Goal: Task Accomplishment & Management: Use online tool/utility

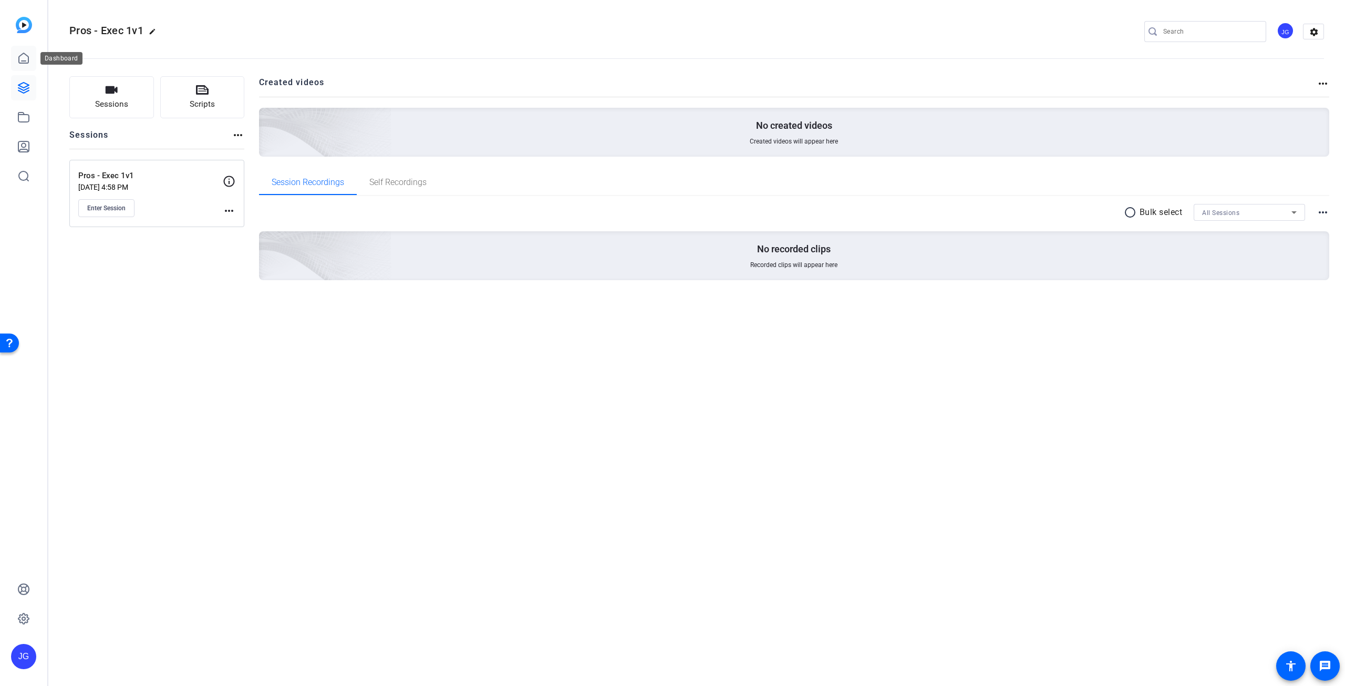
click at [21, 60] on icon at bounding box center [23, 58] width 13 height 13
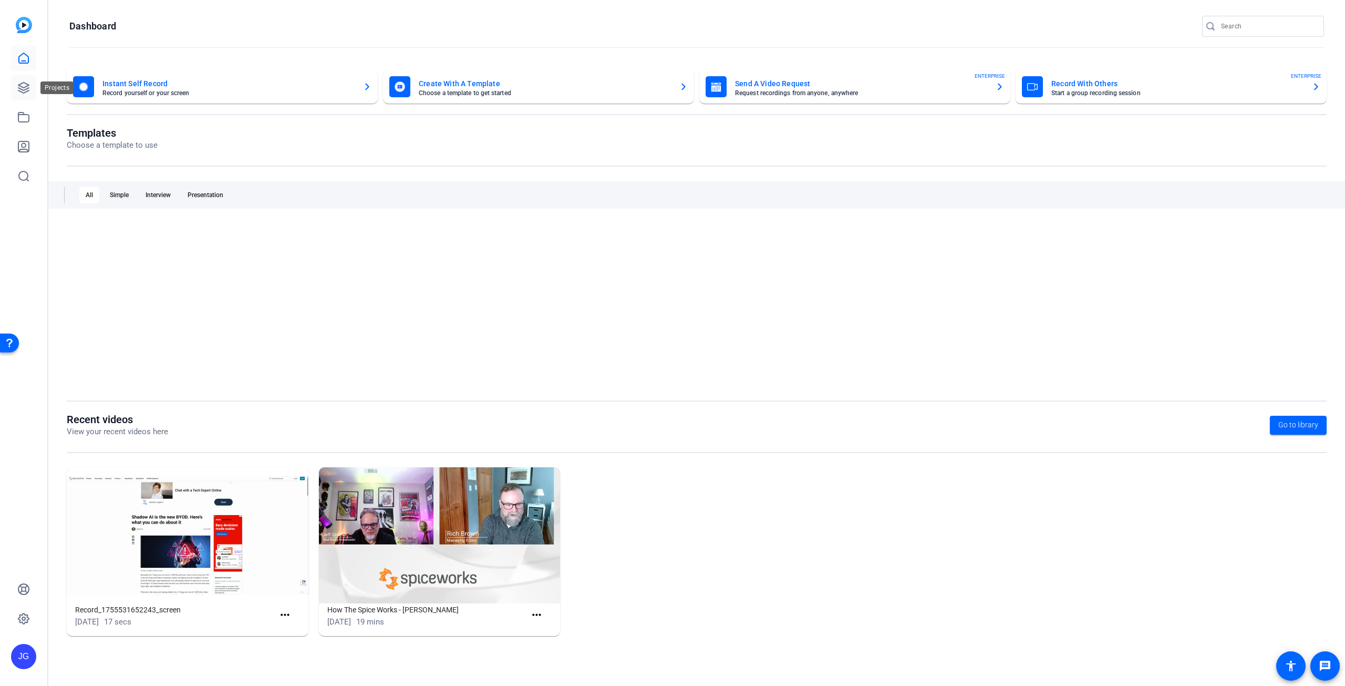
click at [28, 94] on link at bounding box center [23, 87] width 25 height 25
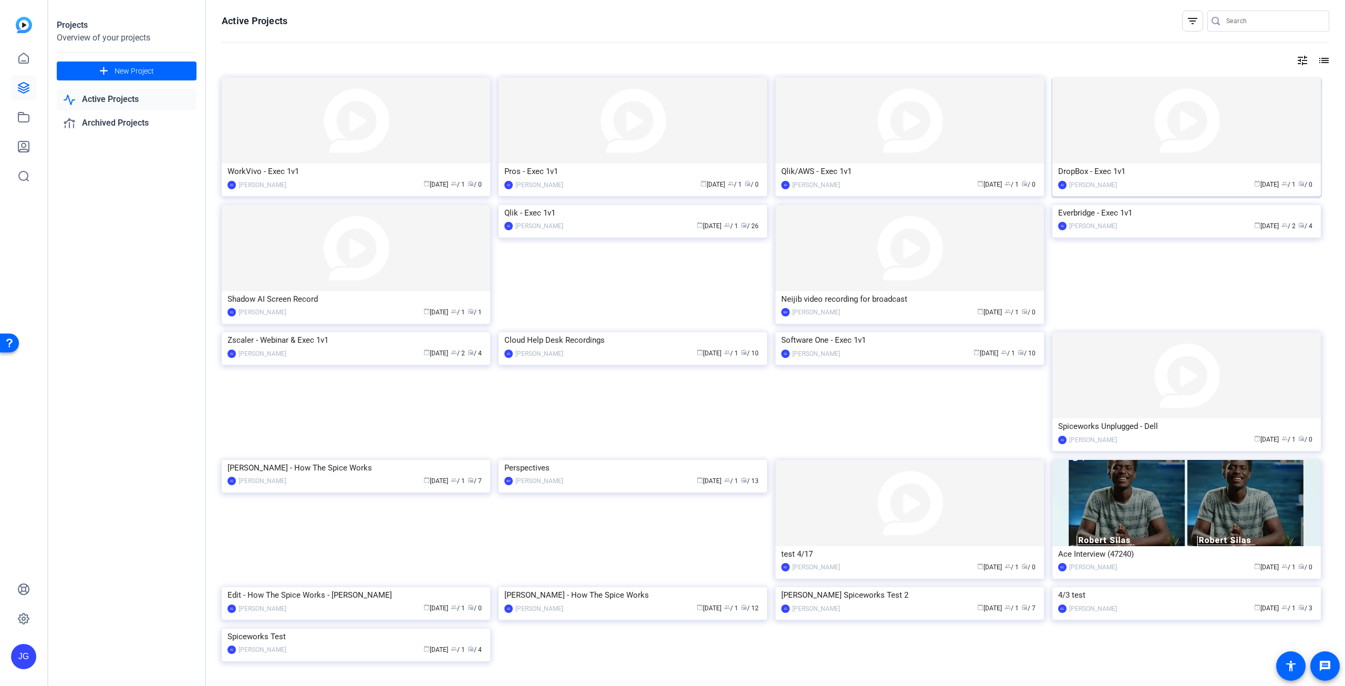
click at [1146, 151] on img at bounding box center [1187, 120] width 269 height 86
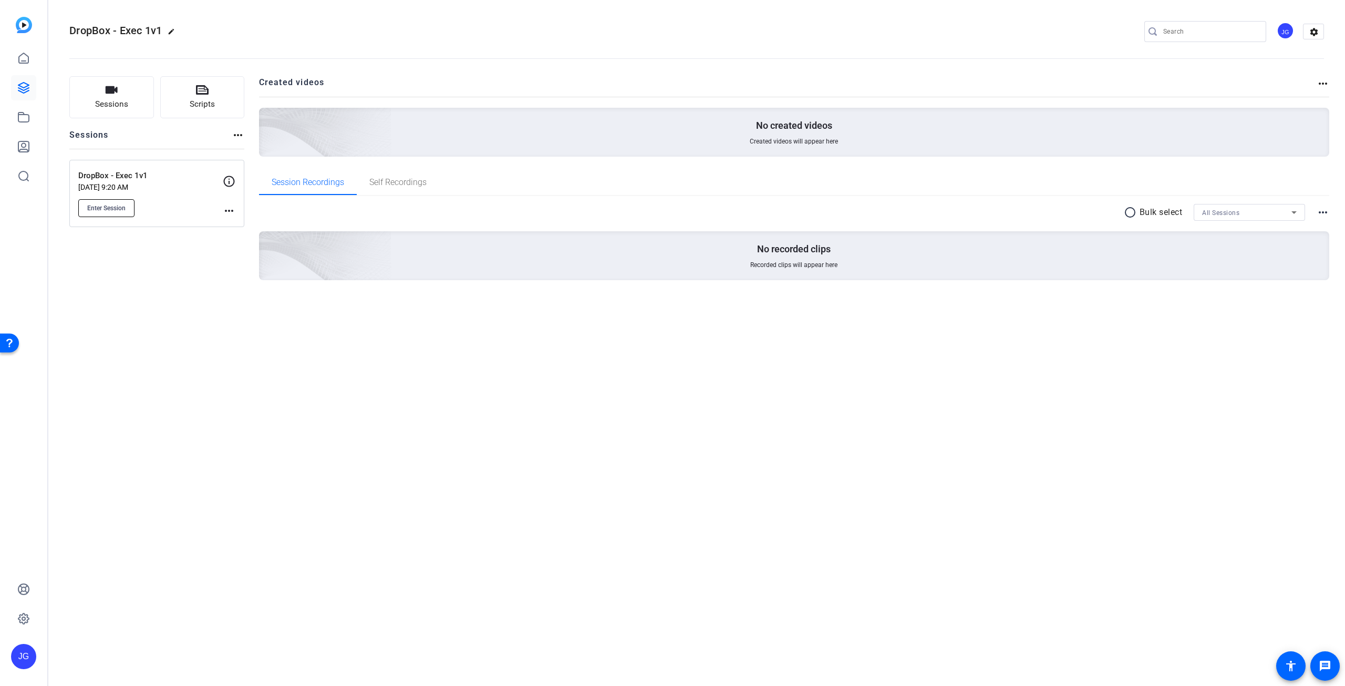
click at [119, 208] on span "Enter Session" at bounding box center [106, 208] width 38 height 8
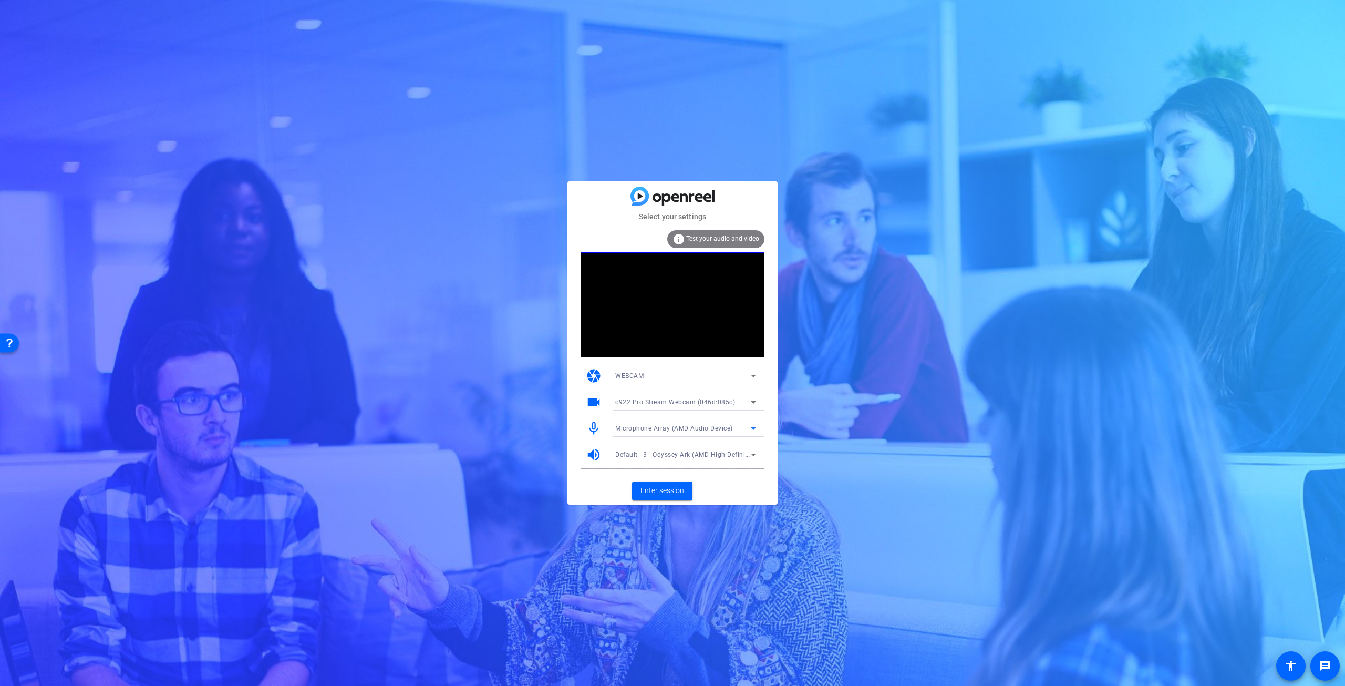
click at [733, 428] on div "Microphone Array (AMD Audio Device)" at bounding box center [683, 427] width 136 height 13
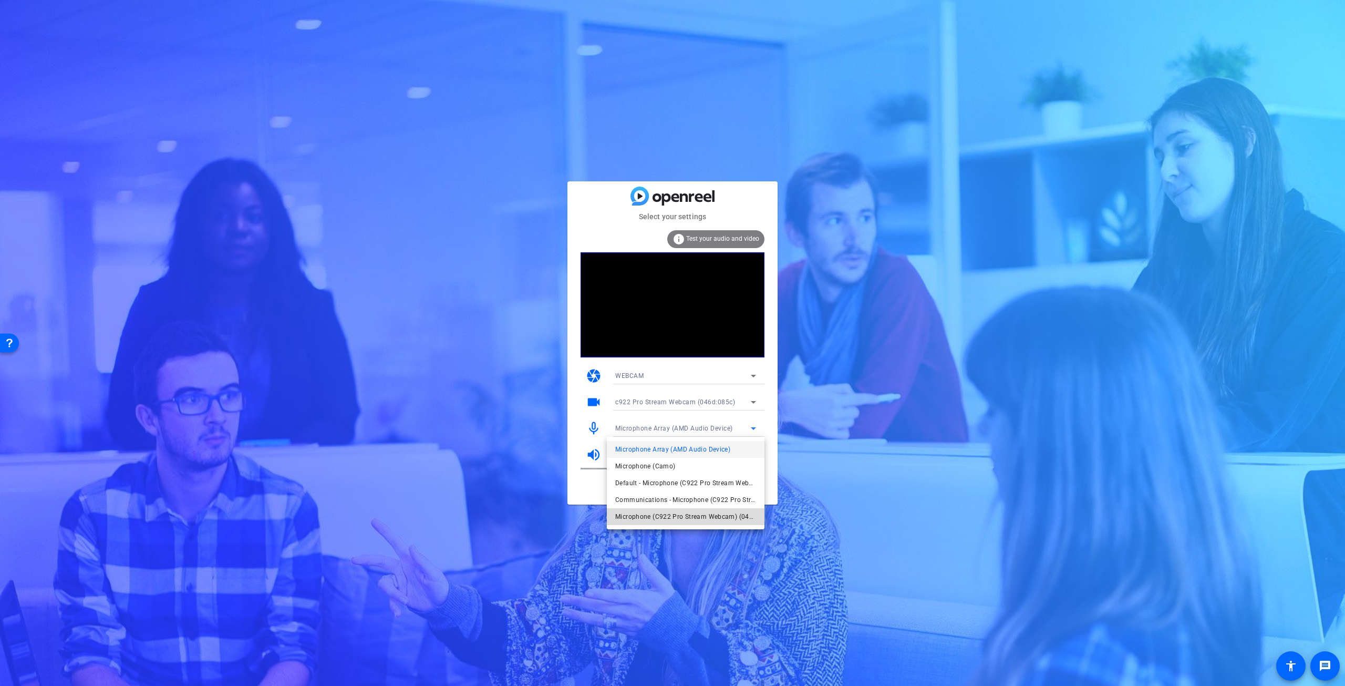
click at [690, 514] on span "Microphone (C922 Pro Stream Webcam) (046d:085c)" at bounding box center [685, 516] width 141 height 13
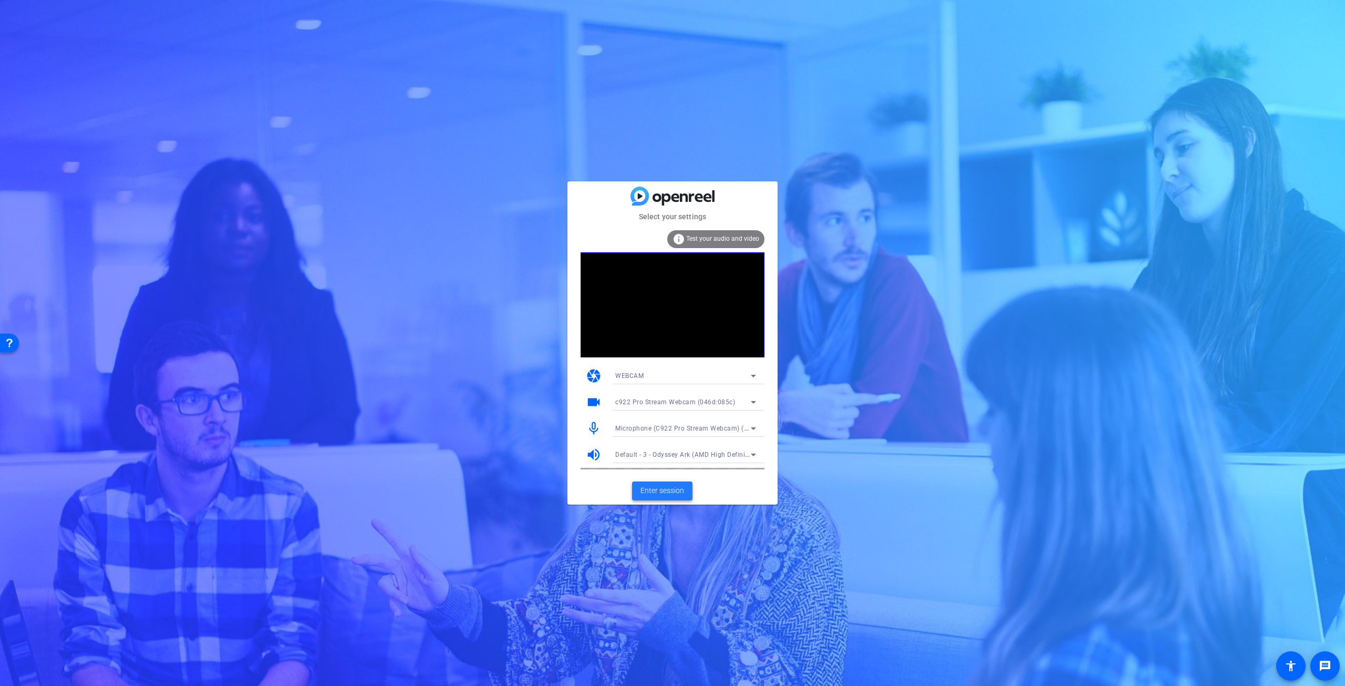
click at [680, 493] on span "Enter session" at bounding box center [663, 490] width 44 height 11
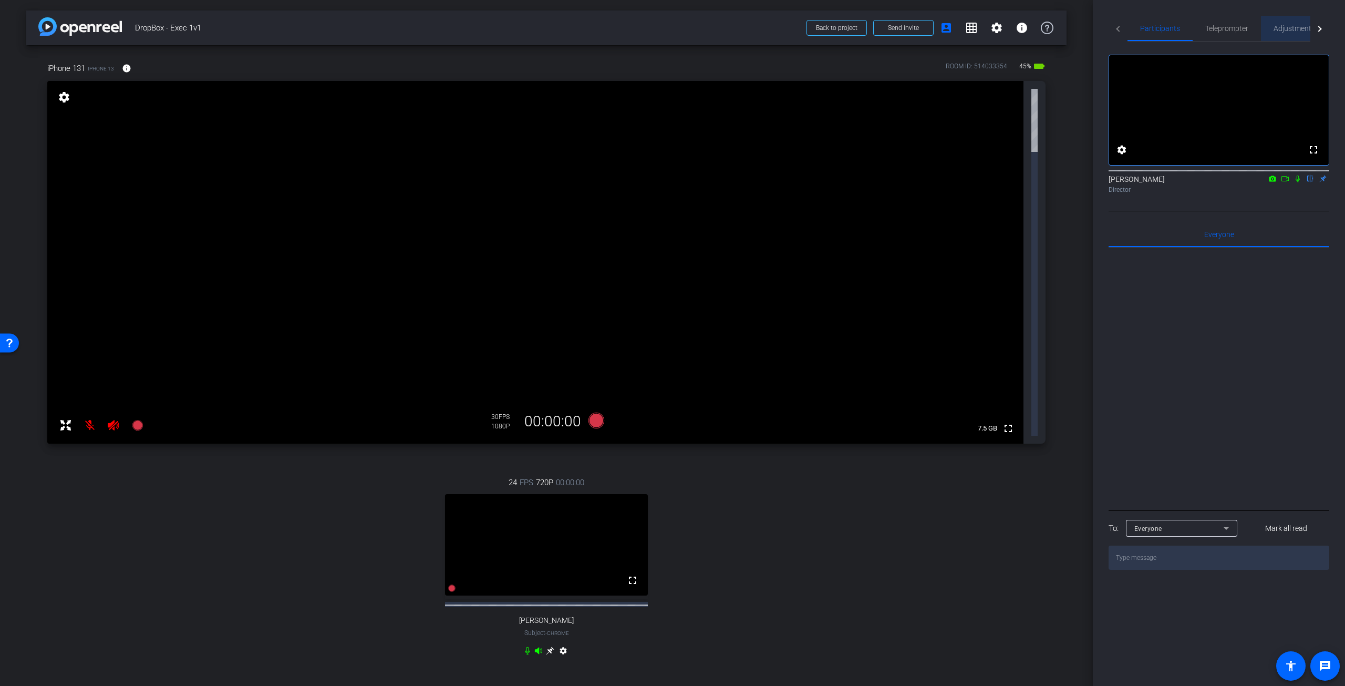
click at [1283, 29] on span "Adjustments" at bounding box center [1295, 28] width 42 height 7
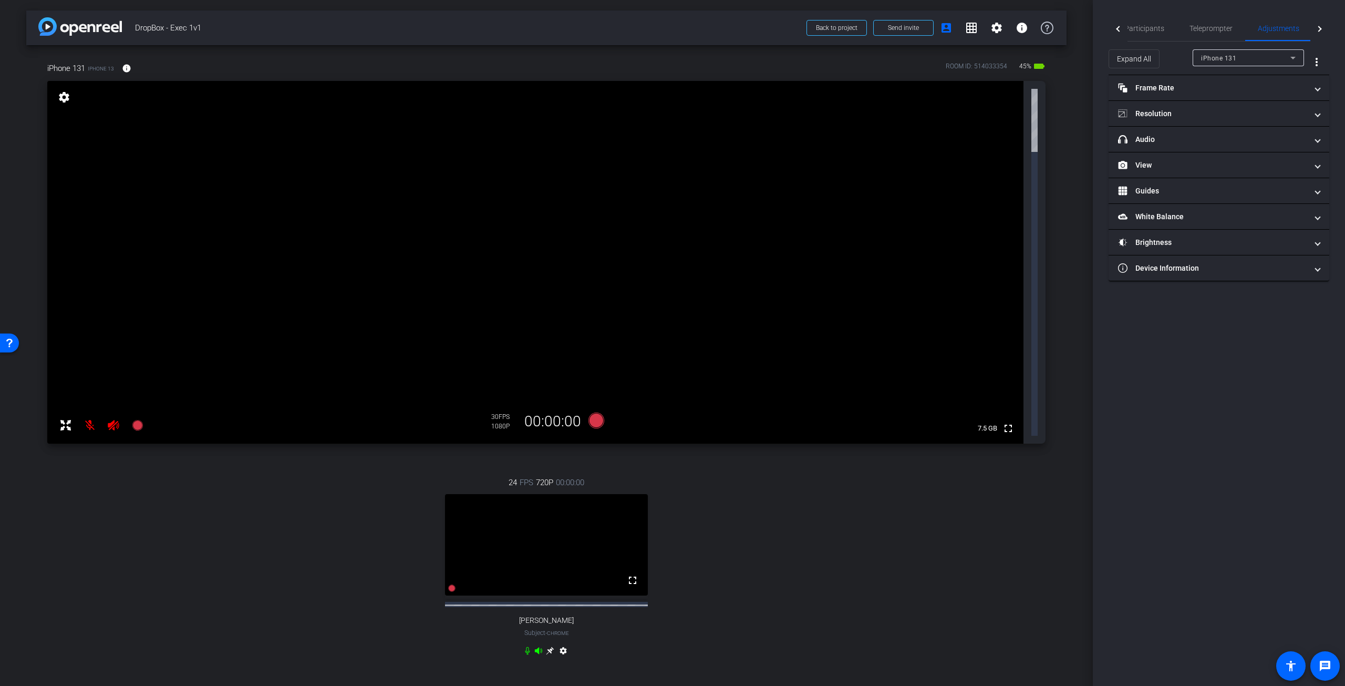
click at [1288, 55] on icon at bounding box center [1293, 58] width 13 height 13
click at [1289, 54] on div at bounding box center [672, 343] width 1345 height 686
click at [95, 415] on mat-icon at bounding box center [89, 425] width 21 height 21
click at [85, 415] on mat-icon at bounding box center [89, 425] width 21 height 21
click at [1267, 57] on div "iPhone 131" at bounding box center [1245, 58] width 89 height 13
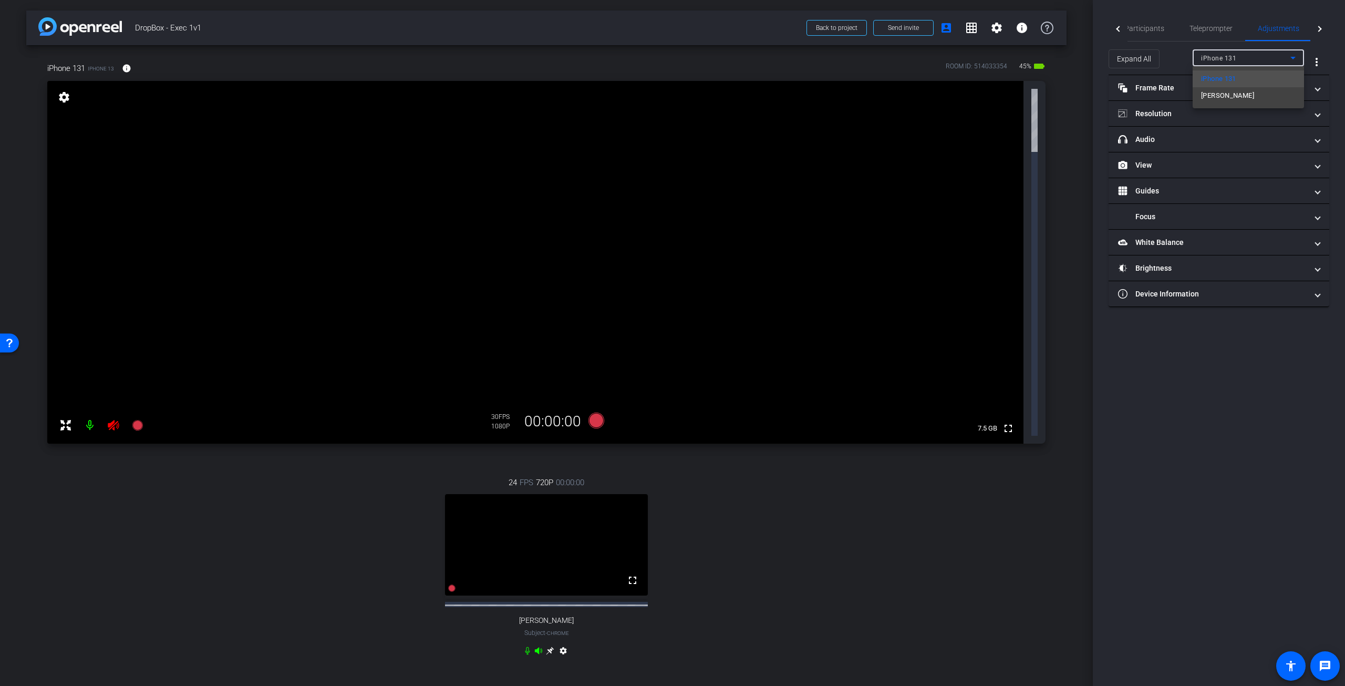
click at [1238, 78] on mat-option "iPhone 131" at bounding box center [1248, 78] width 111 height 17
click at [1182, 140] on mat-panel-title "headphone icon Audio" at bounding box center [1212, 139] width 189 height 11
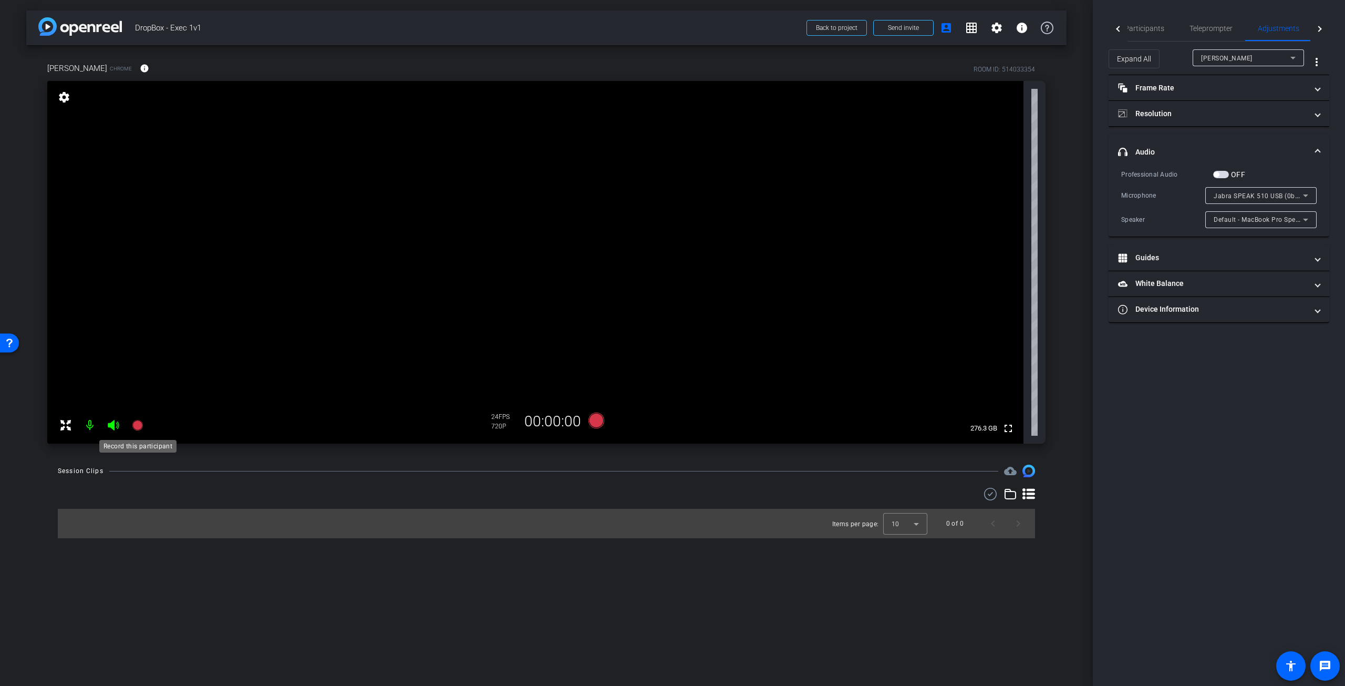
click at [137, 423] on icon at bounding box center [137, 425] width 11 height 11
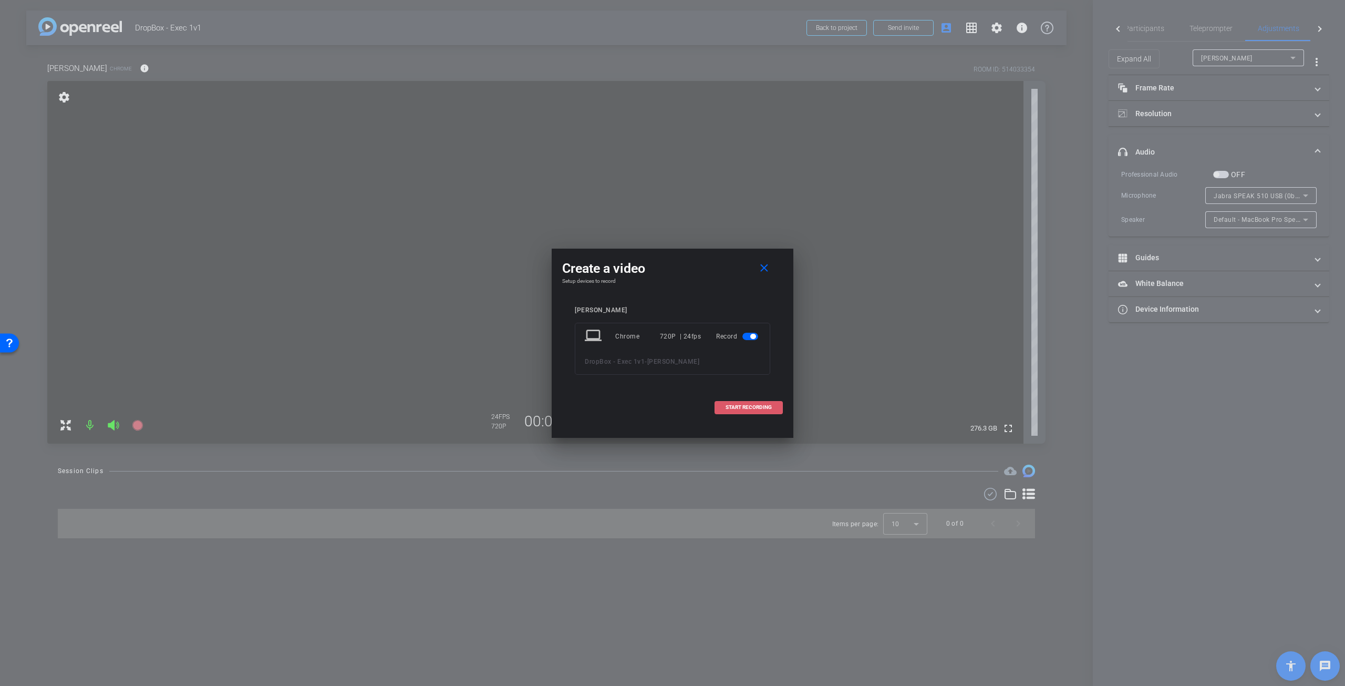
click at [757, 406] on span "START RECORDING" at bounding box center [749, 407] width 46 height 5
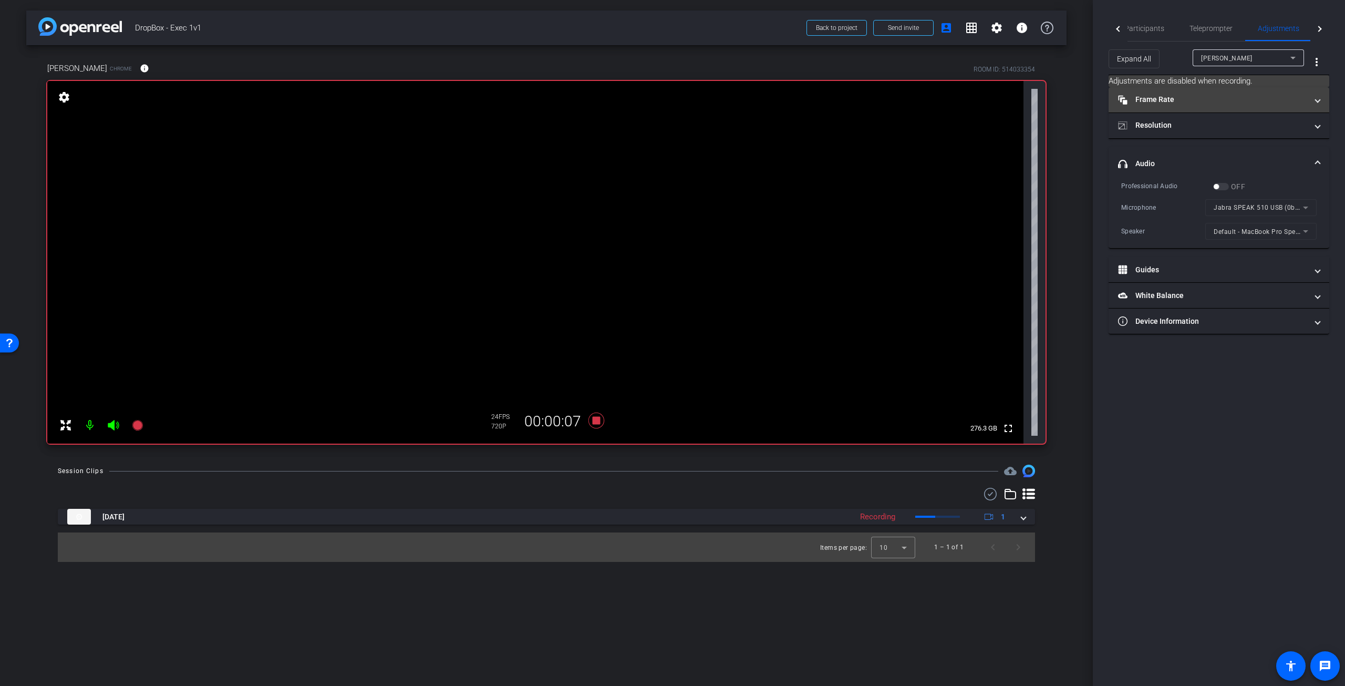
click at [1319, 102] on span at bounding box center [1318, 99] width 4 height 11
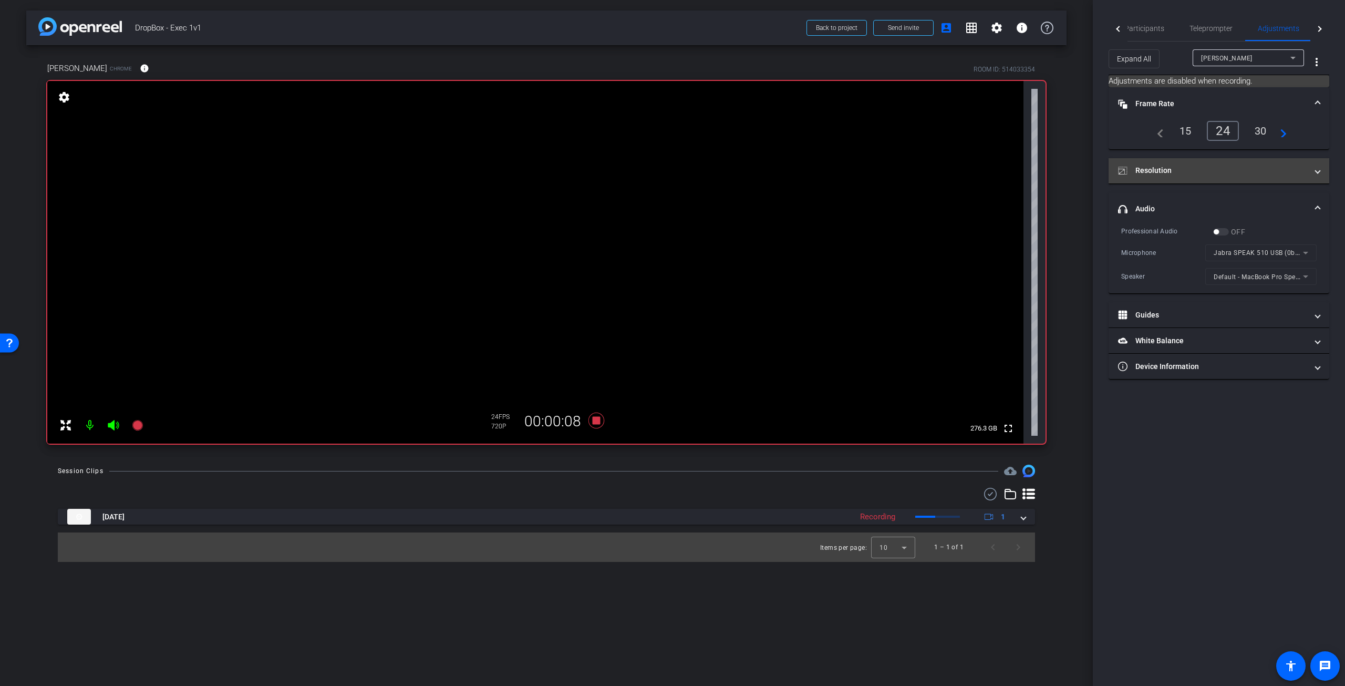
click at [1318, 171] on span at bounding box center [1318, 170] width 4 height 11
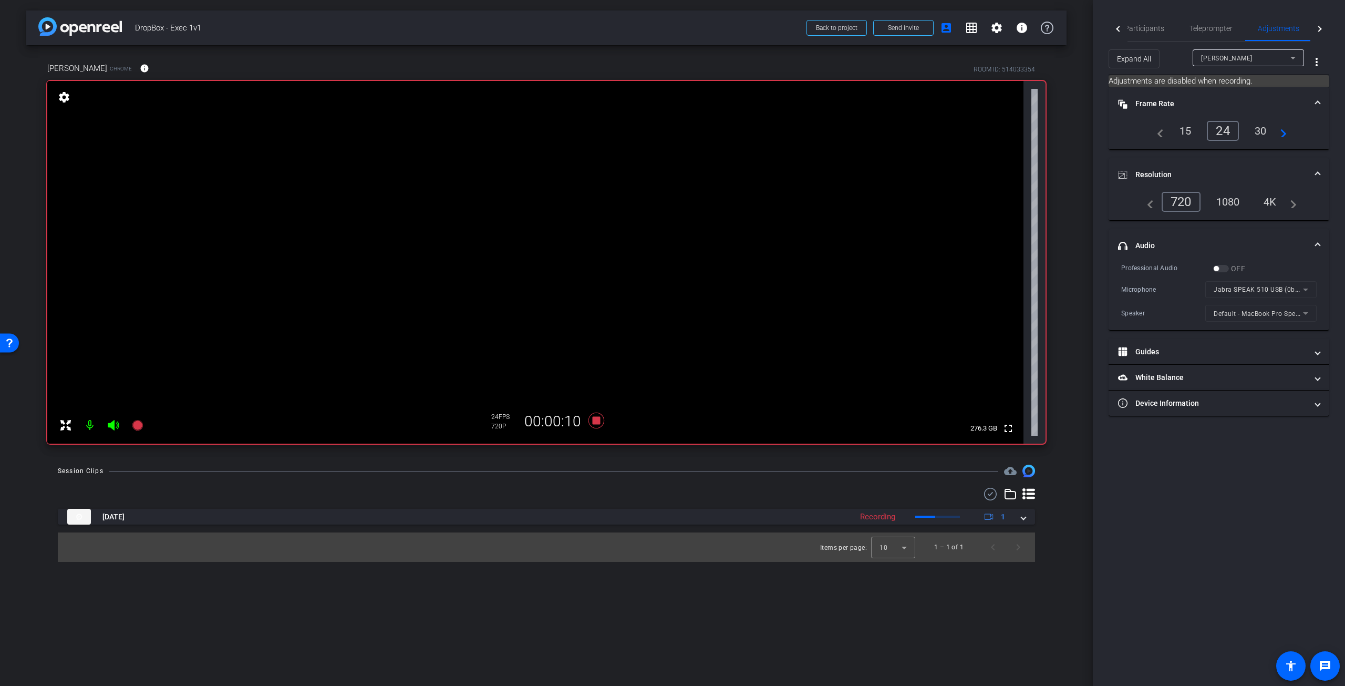
click at [1228, 208] on div "navigate_before 720 1080 4K navigate_next" at bounding box center [1219, 202] width 156 height 20
click at [1227, 204] on div "navigate_before 720 1080 4K navigate_next" at bounding box center [1219, 202] width 156 height 20
click at [135, 427] on icon at bounding box center [137, 425] width 11 height 11
click at [137, 423] on icon at bounding box center [137, 425] width 11 height 11
click at [595, 418] on icon at bounding box center [597, 421] width 16 height 16
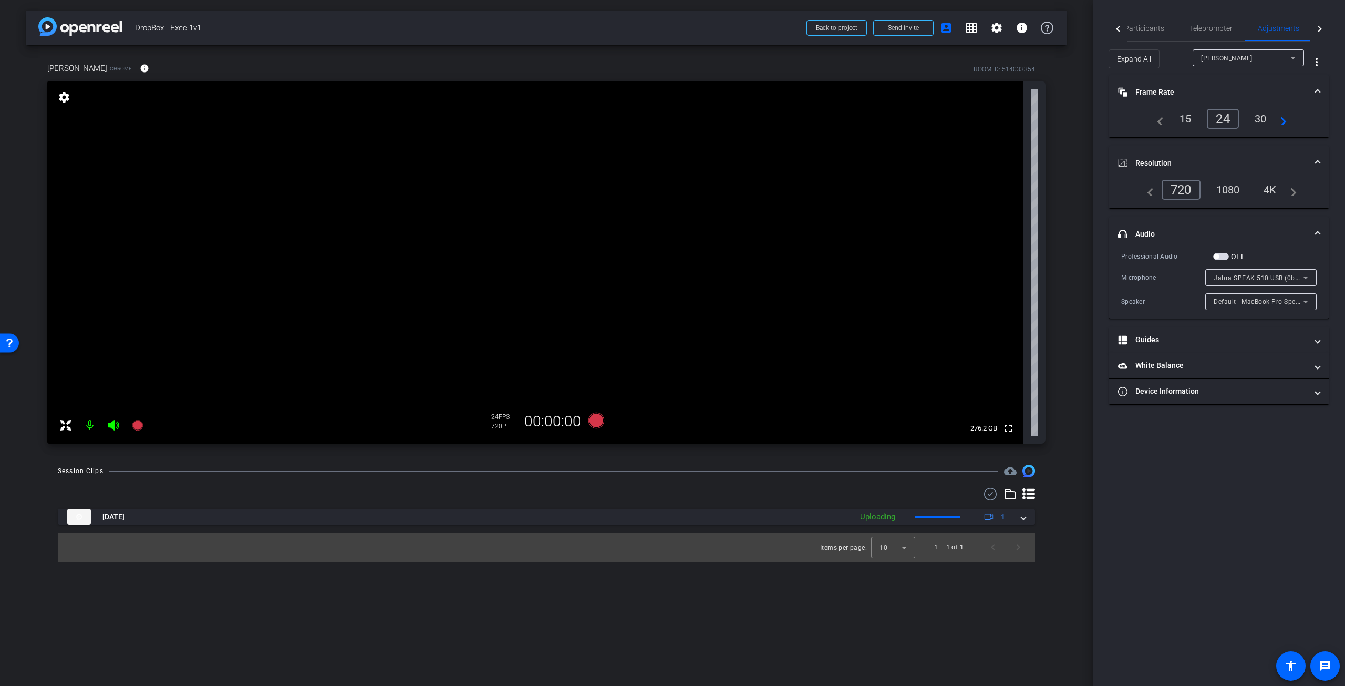
click at [1233, 184] on div "1080" at bounding box center [1228, 190] width 39 height 18
click at [1331, 12] on button "×" at bounding box center [1332, 19] width 6 height 16
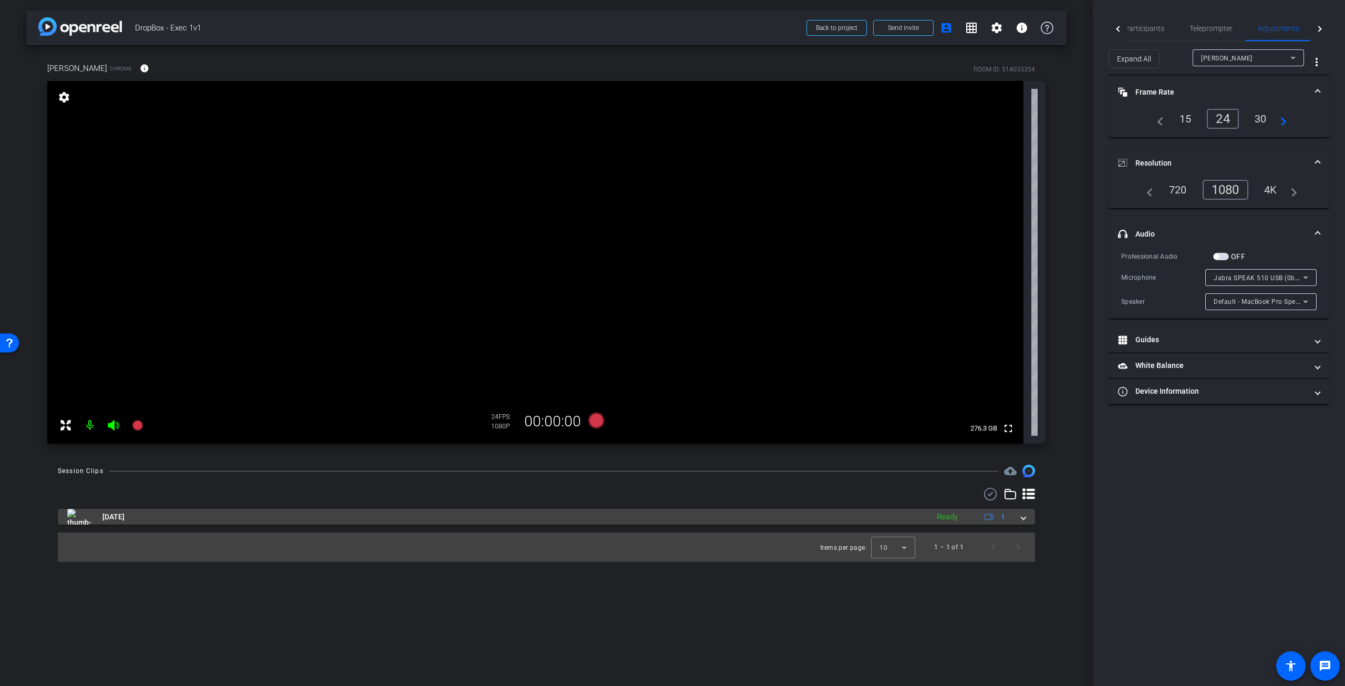
click at [1020, 518] on div "Sep 18, 2025 Ready 1" at bounding box center [544, 517] width 954 height 16
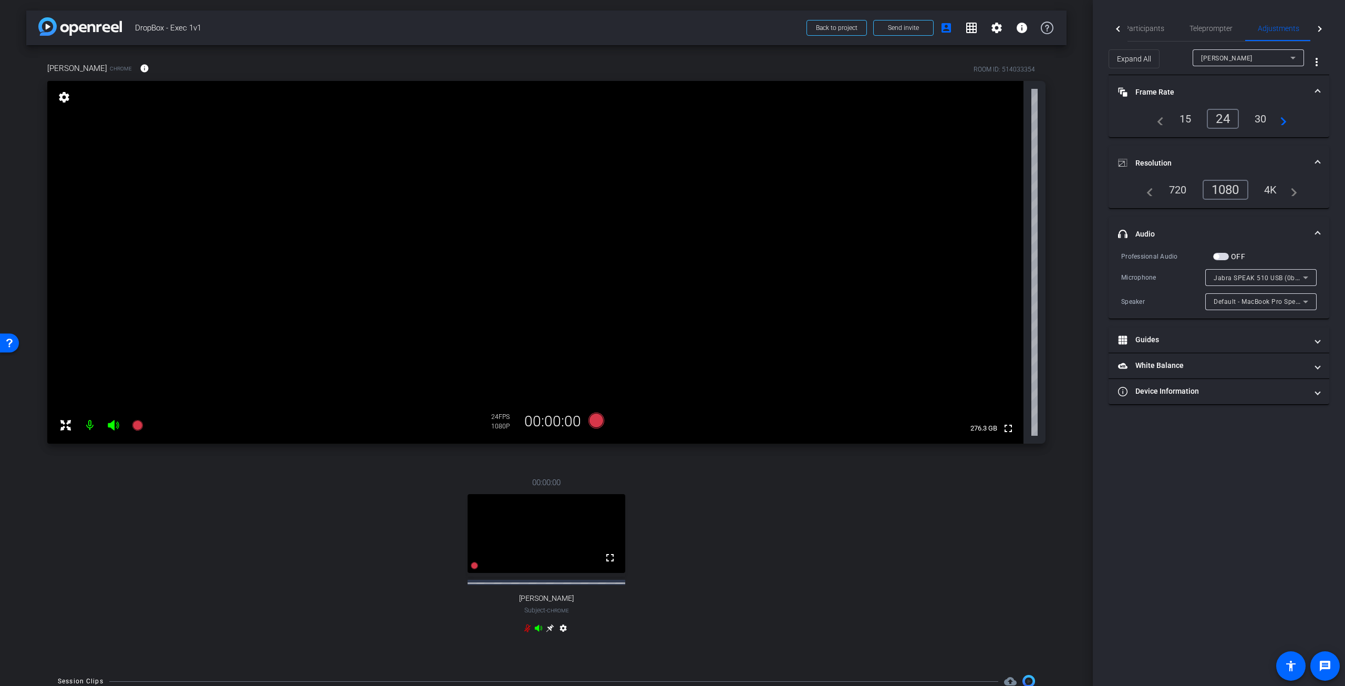
click at [526, 630] on icon at bounding box center [527, 628] width 8 height 8
click at [1295, 55] on icon at bounding box center [1293, 58] width 13 height 13
click at [1256, 94] on mat-option "Jack DeShaw" at bounding box center [1248, 95] width 111 height 17
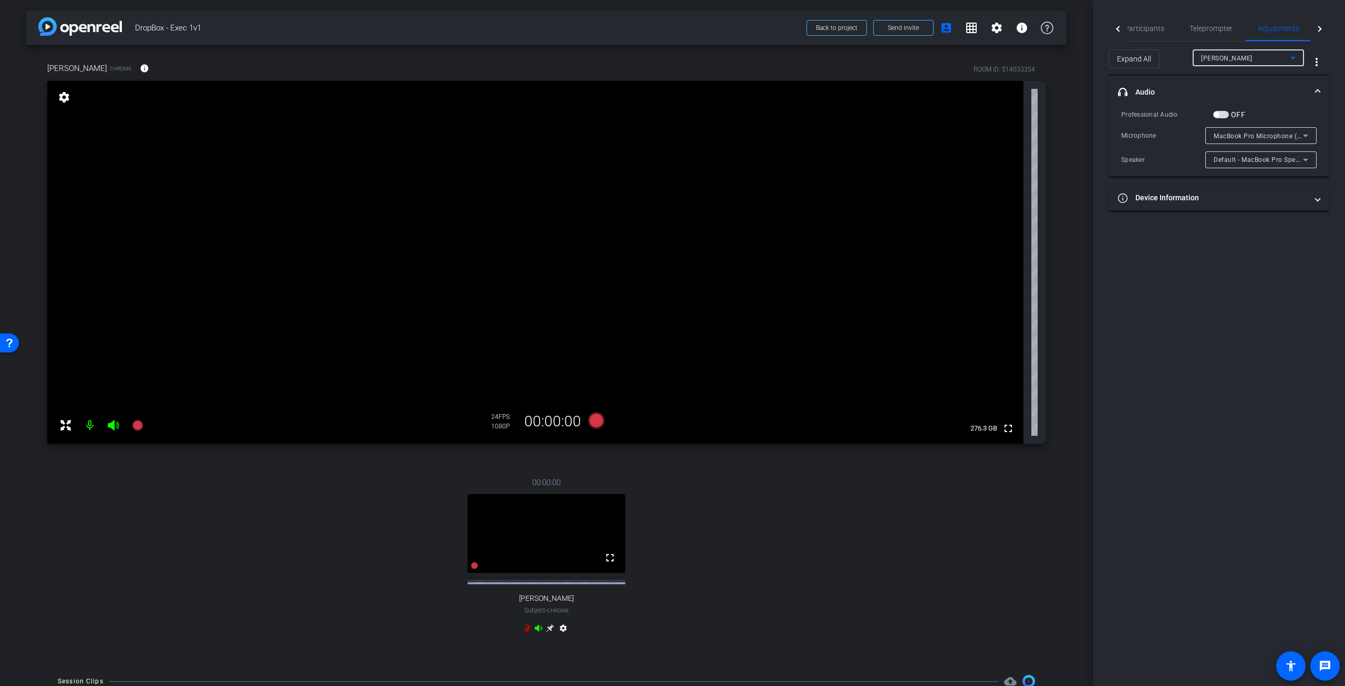
click at [1291, 56] on icon at bounding box center [1293, 58] width 13 height 13
click at [1258, 100] on mat-option "Jack DeShaw" at bounding box center [1248, 95] width 111 height 17
click at [1214, 32] on span "Teleprompter" at bounding box center [1211, 28] width 43 height 7
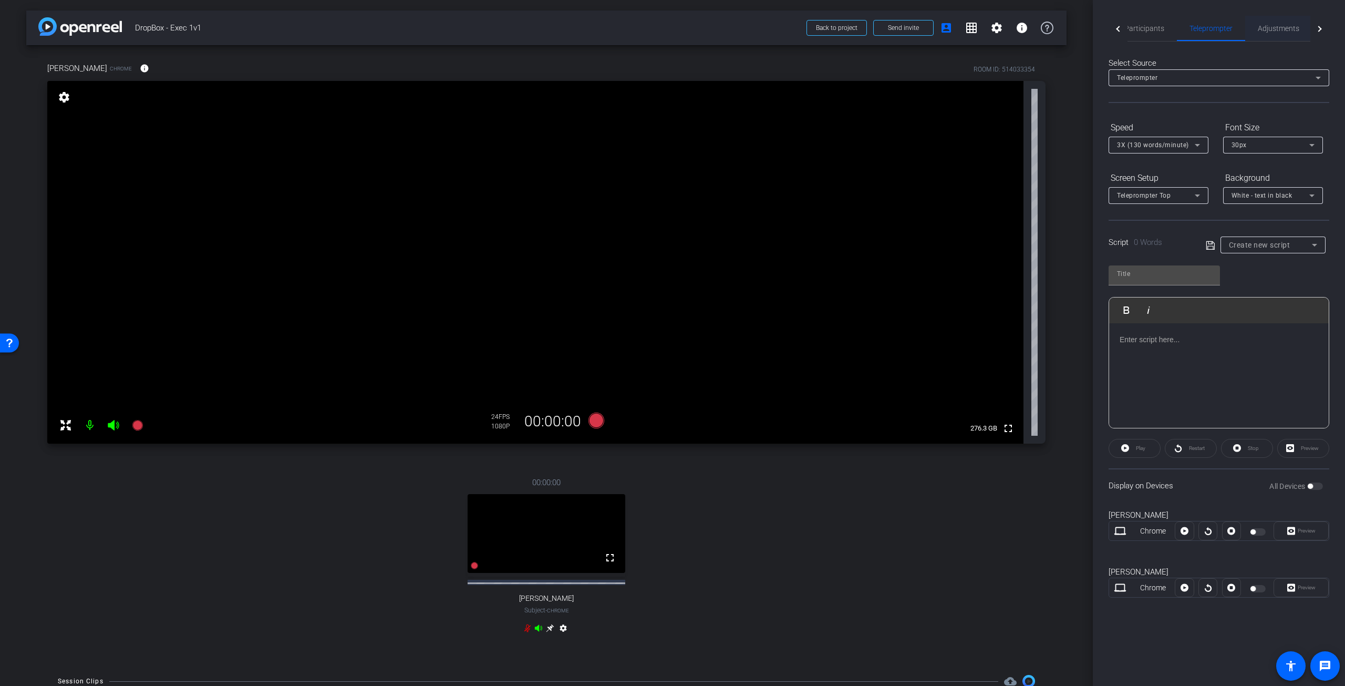
click at [1282, 29] on span "Adjustments" at bounding box center [1279, 28] width 42 height 7
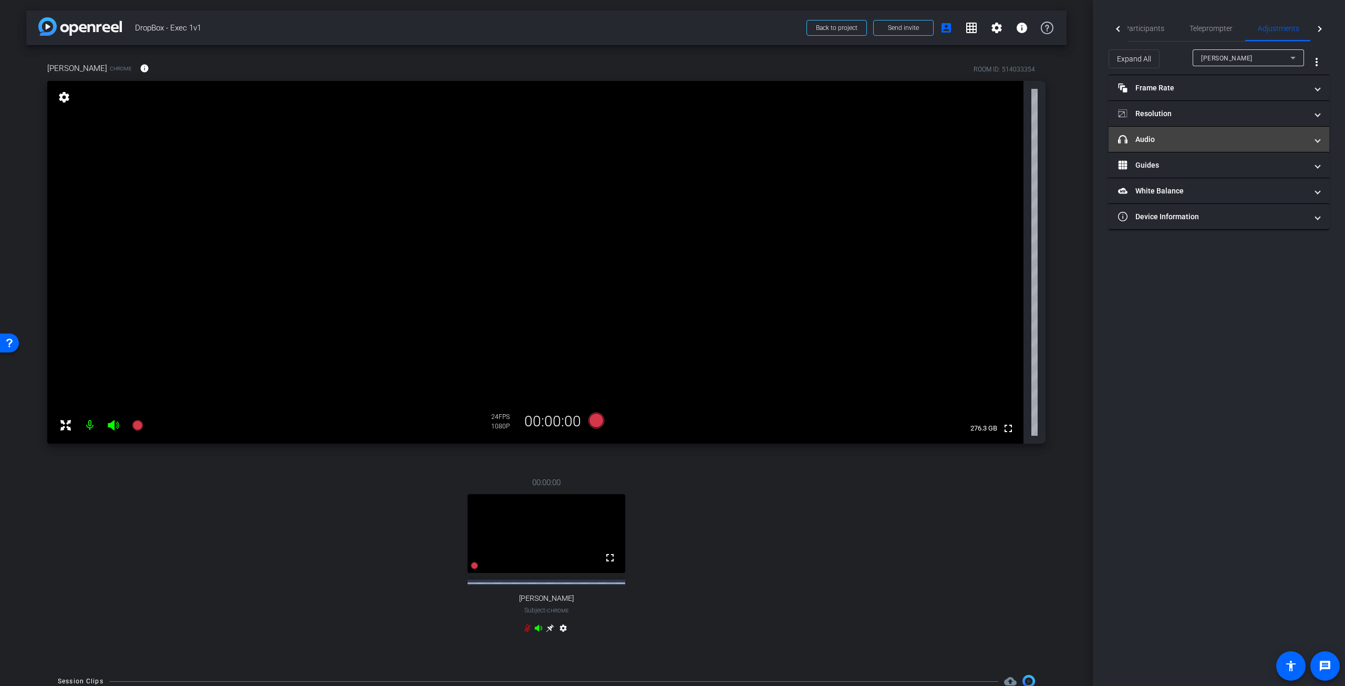
click at [1319, 136] on span at bounding box center [1318, 139] width 4 height 11
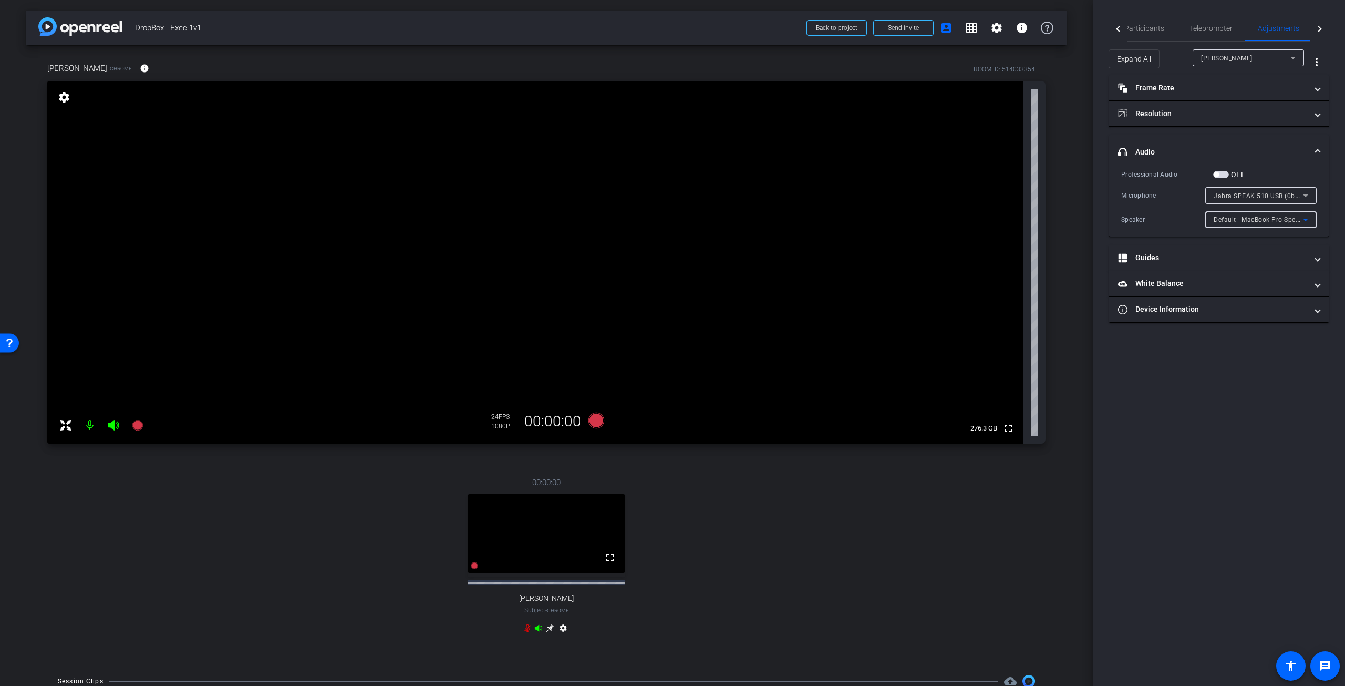
click at [1311, 218] on icon at bounding box center [1306, 219] width 13 height 13
click at [1311, 218] on div at bounding box center [672, 343] width 1345 height 686
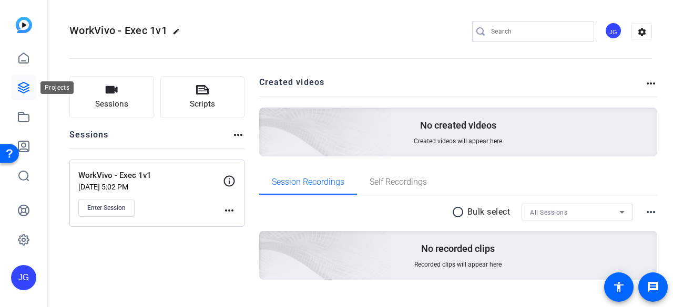
click at [23, 89] on icon at bounding box center [23, 87] width 13 height 13
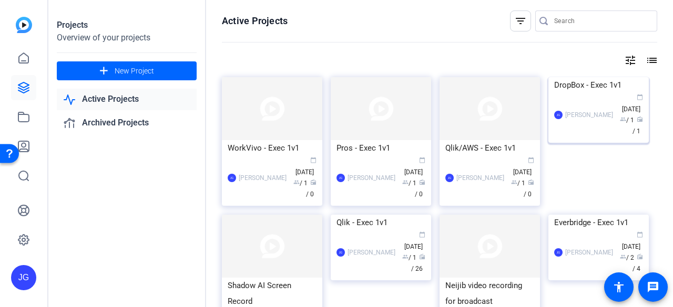
click at [581, 93] on div "DropBox - Exec 1v1" at bounding box center [598, 85] width 89 height 16
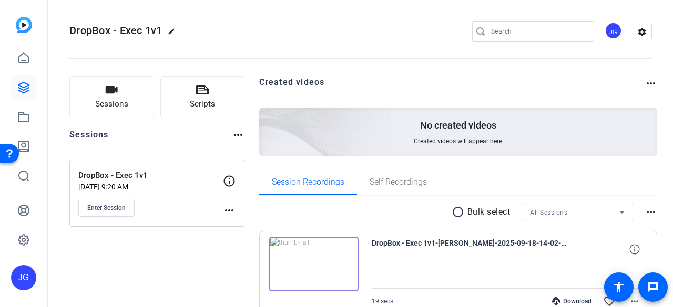
scroll to position [58, 0]
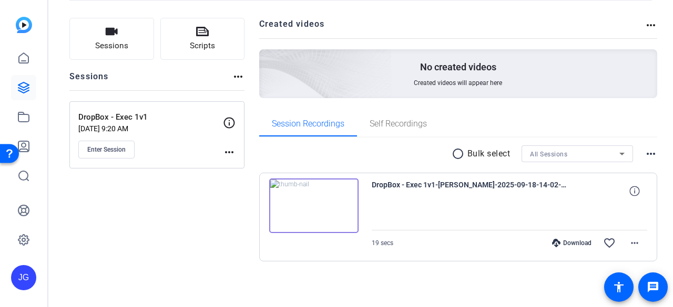
click at [307, 200] on img at bounding box center [313, 206] width 89 height 55
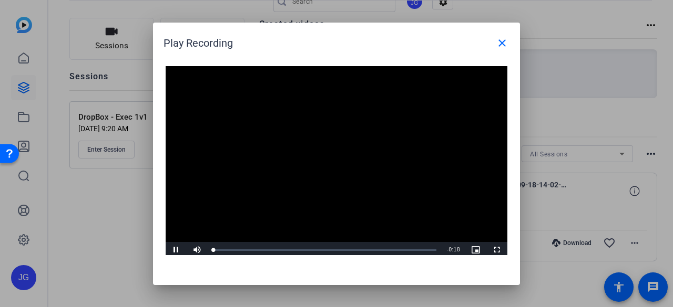
click at [330, 160] on video "Video Player" at bounding box center [337, 162] width 342 height 192
click at [179, 250] on span "Video Player" at bounding box center [176, 250] width 21 height 0
click at [177, 250] on span "Video Player" at bounding box center [176, 250] width 21 height 0
click at [500, 45] on mat-icon "close" at bounding box center [502, 43] width 13 height 13
